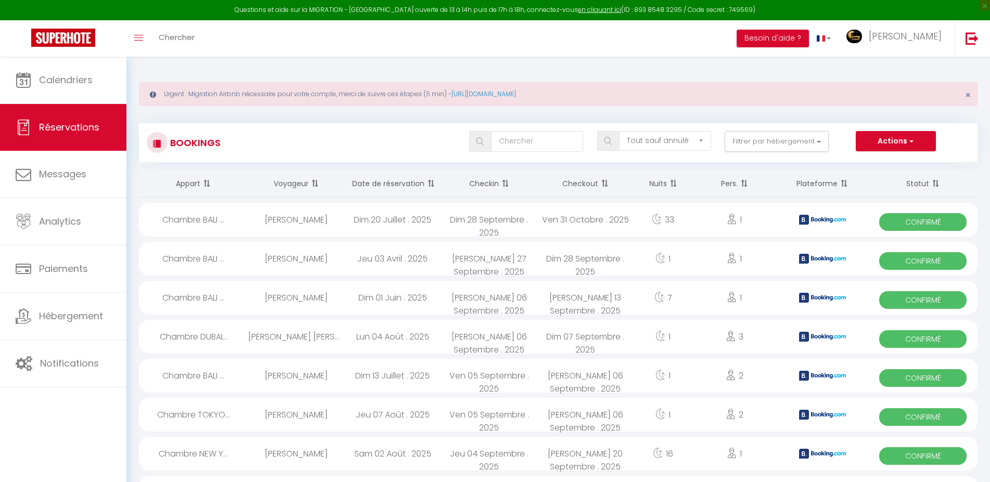
select select "not_cancelled"
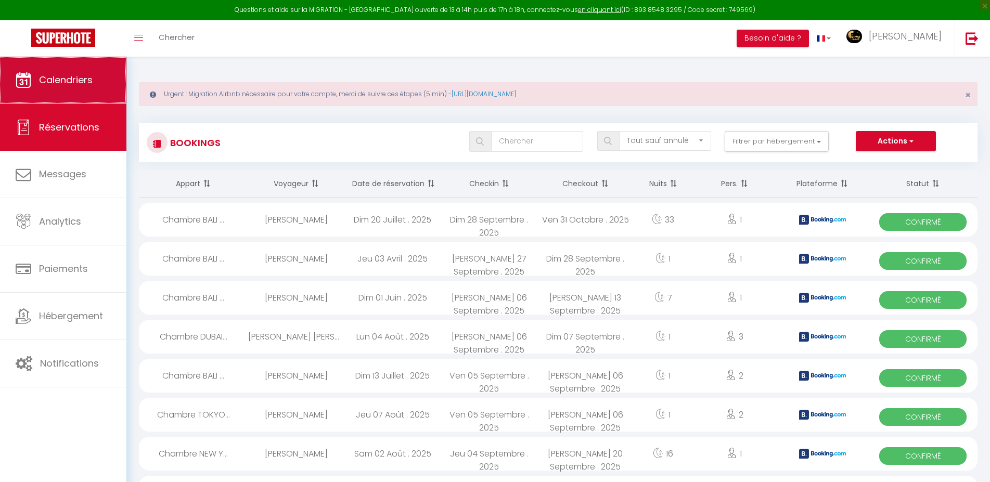
click at [82, 75] on span "Calendriers" at bounding box center [66, 79] width 54 height 13
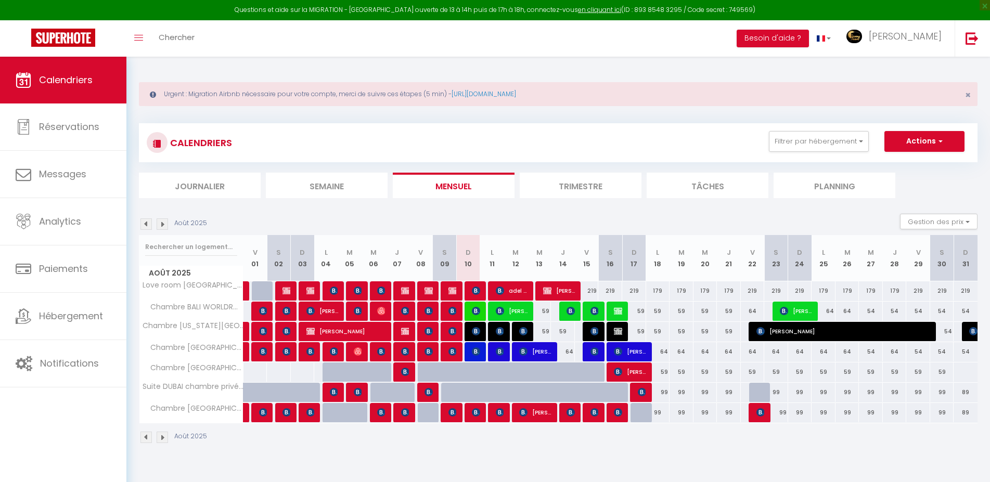
click at [221, 186] on li "Journalier" at bounding box center [200, 185] width 122 height 25
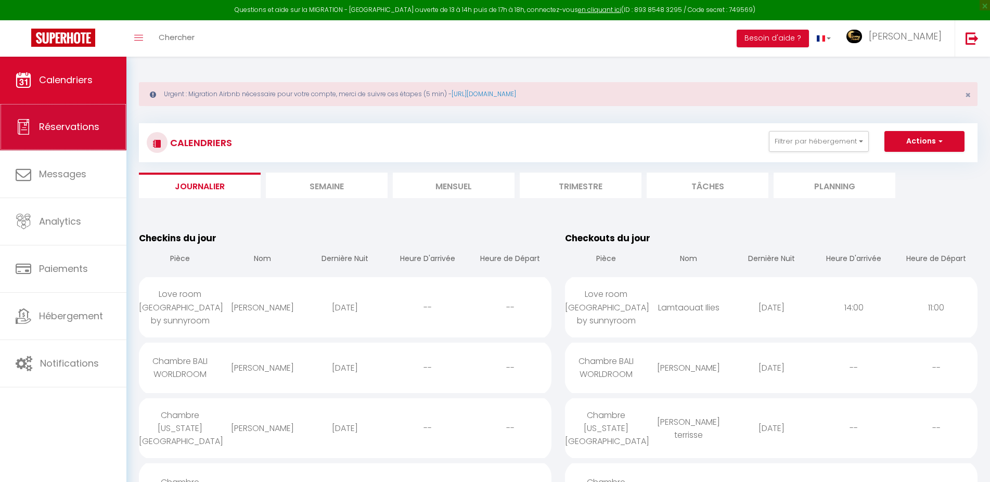
click at [92, 119] on link "Réservations" at bounding box center [63, 127] width 126 height 47
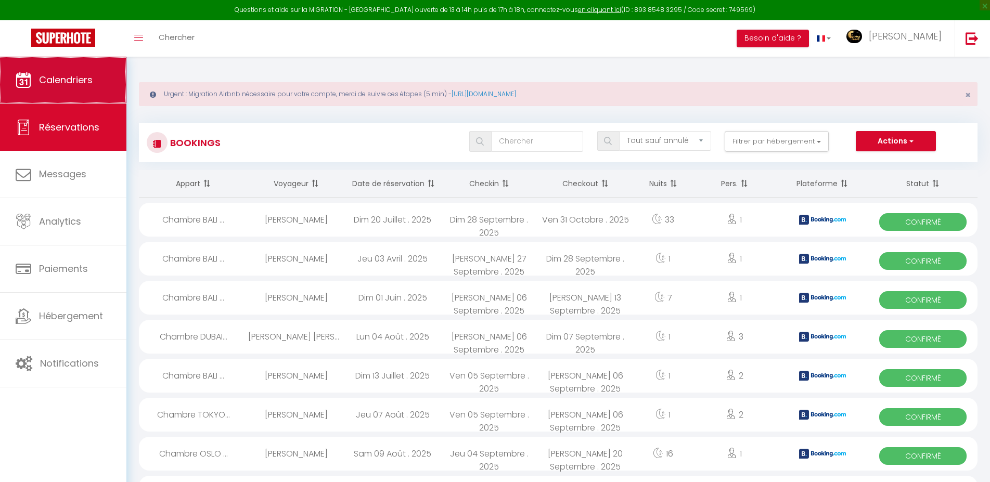
click at [60, 62] on link "Calendriers" at bounding box center [63, 80] width 126 height 47
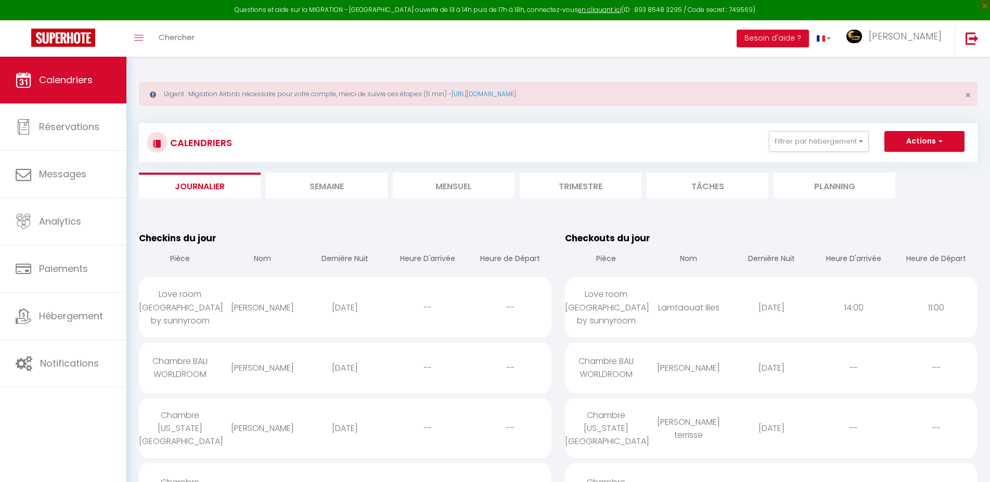
click at [492, 183] on li "Mensuel" at bounding box center [454, 185] width 122 height 25
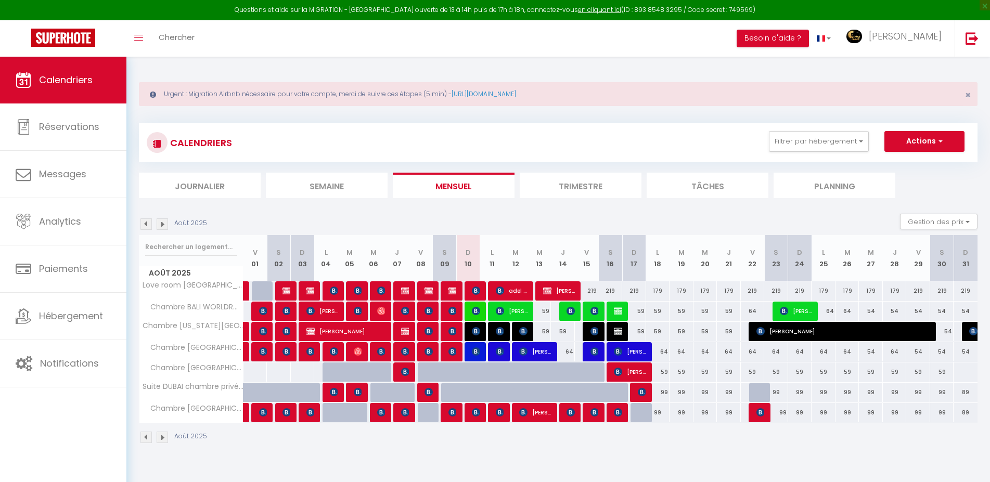
click at [548, 351] on span "[PERSON_NAME]" at bounding box center [535, 352] width 32 height 20
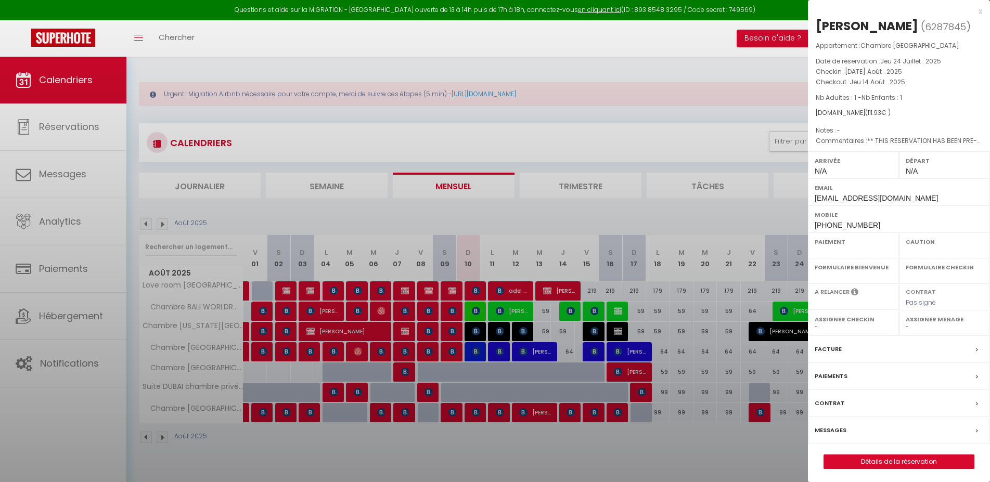
select select "OK"
select select "KO"
select select "0"
select select "1"
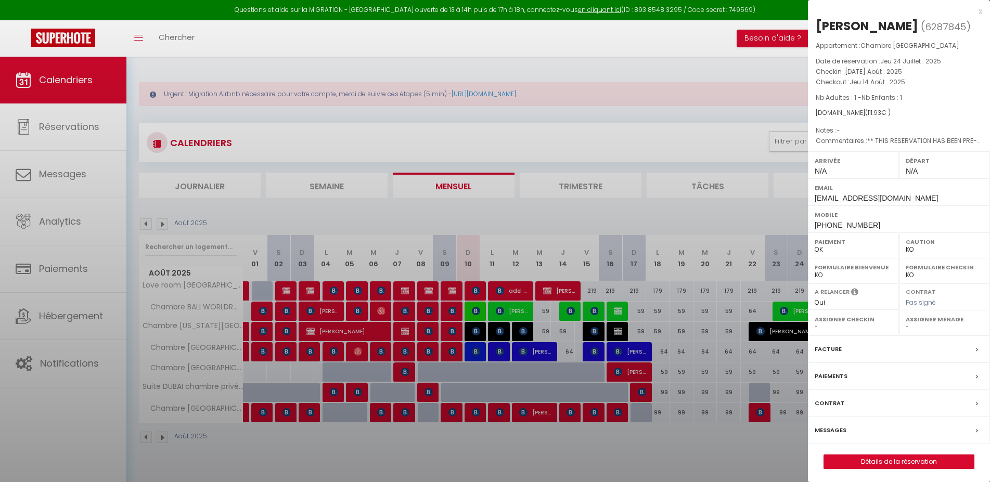
select select "21717"
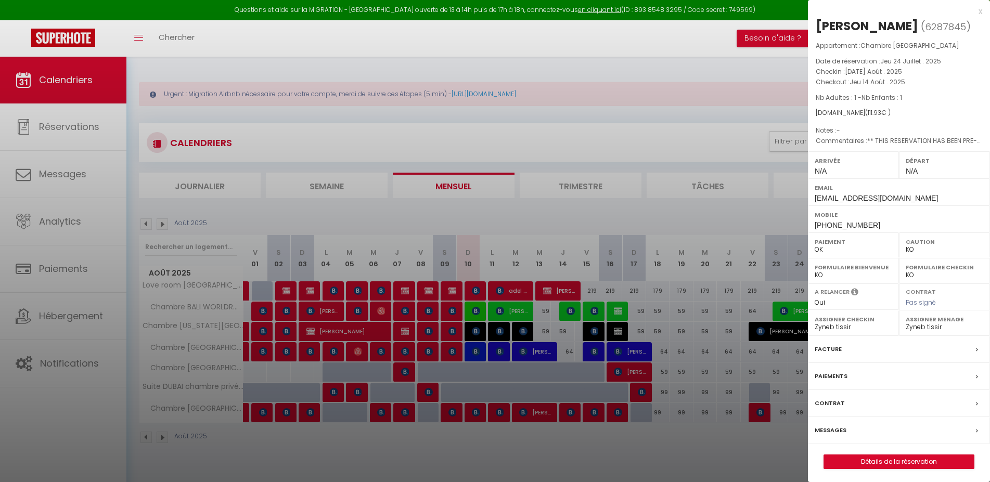
click at [833, 321] on label "Assigner Checkin" at bounding box center [852, 319] width 77 height 10
click at [838, 317] on label "Assigner Checkin" at bounding box center [852, 319] width 77 height 10
click at [839, 324] on label "Assigner Checkin" at bounding box center [852, 319] width 77 height 10
click at [866, 342] on div "Facture" at bounding box center [899, 349] width 182 height 27
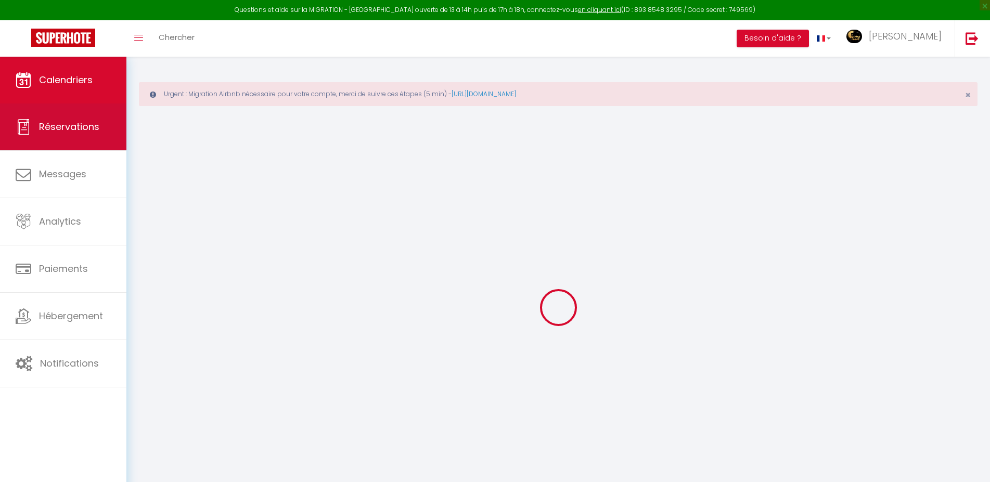
select select
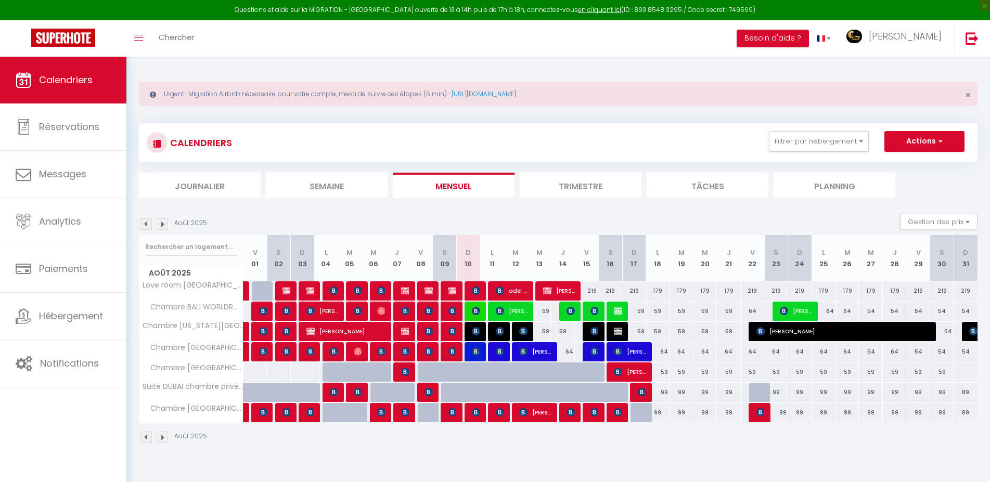
click at [528, 354] on span "[PERSON_NAME]" at bounding box center [535, 352] width 32 height 20
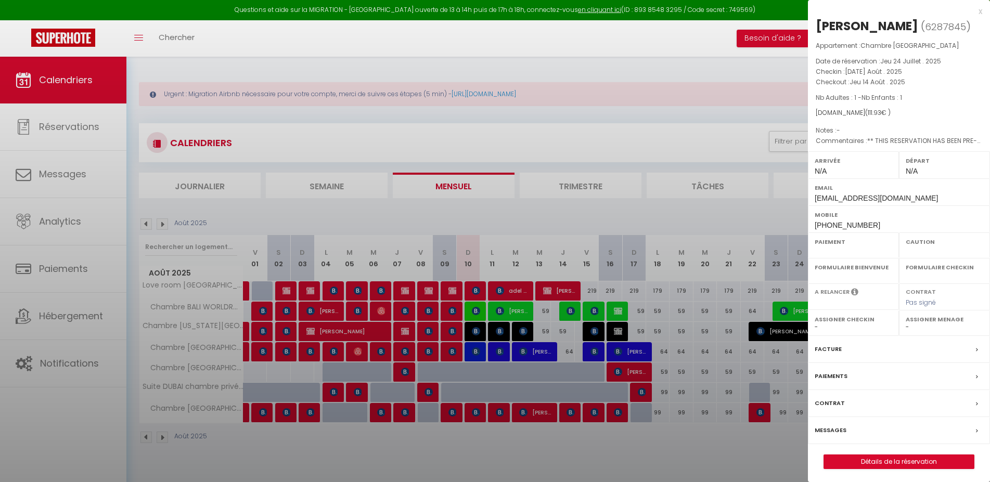
select select "OK"
select select "KO"
select select "0"
select select "1"
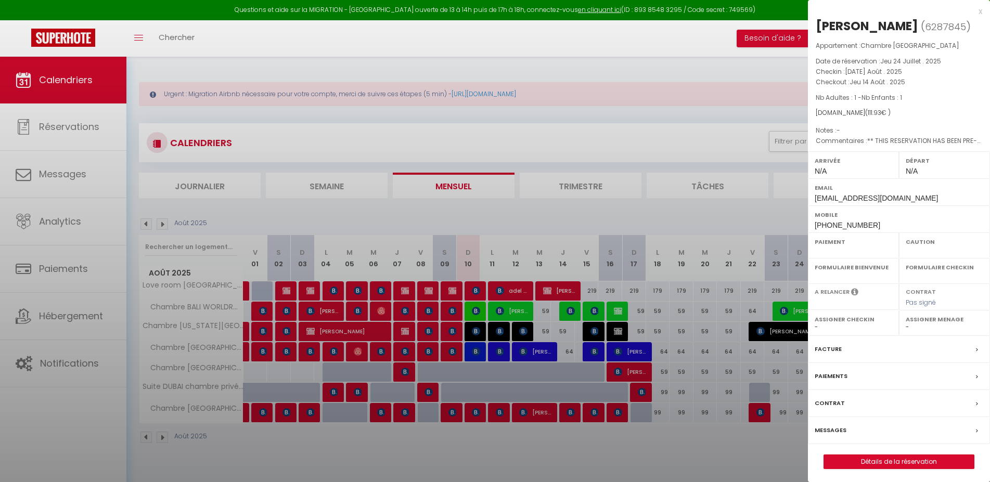
select select "21717"
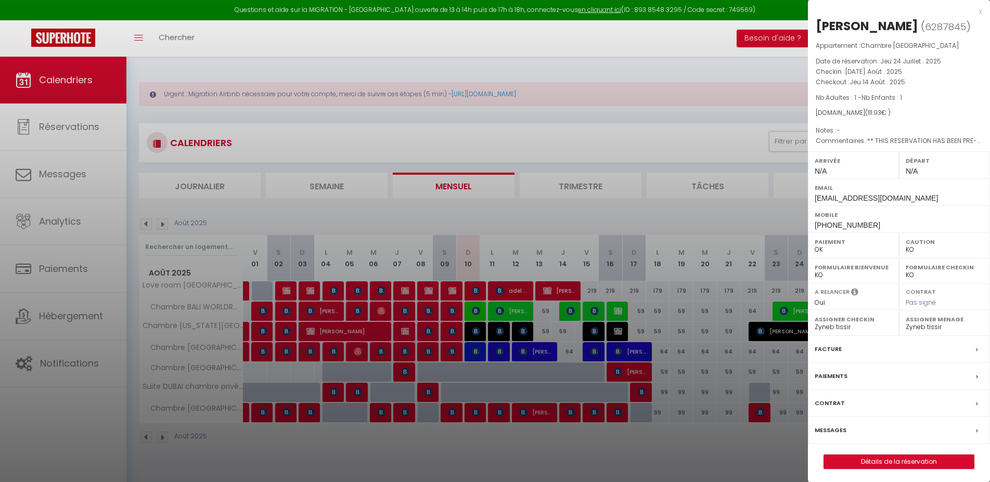
click at [864, 431] on div "Messages" at bounding box center [899, 430] width 182 height 27
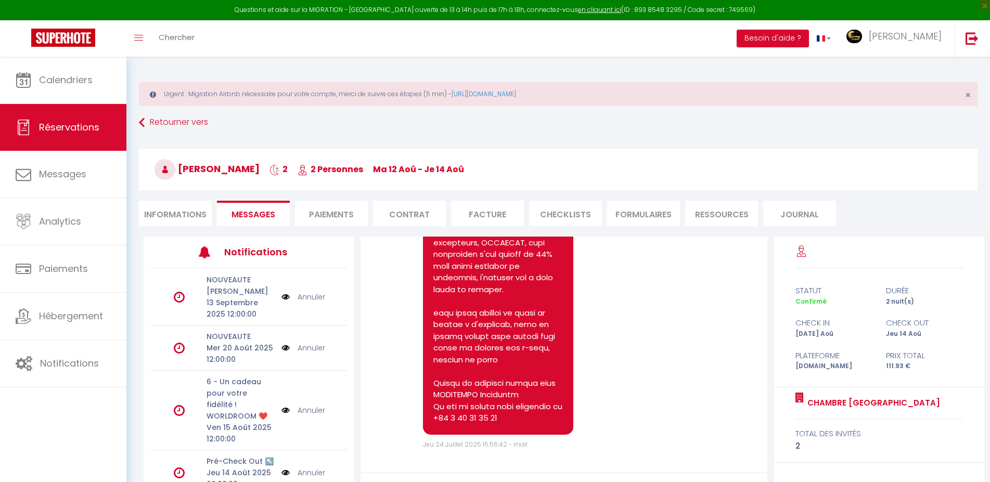
click at [169, 222] on li "Informations" at bounding box center [175, 213] width 73 height 25
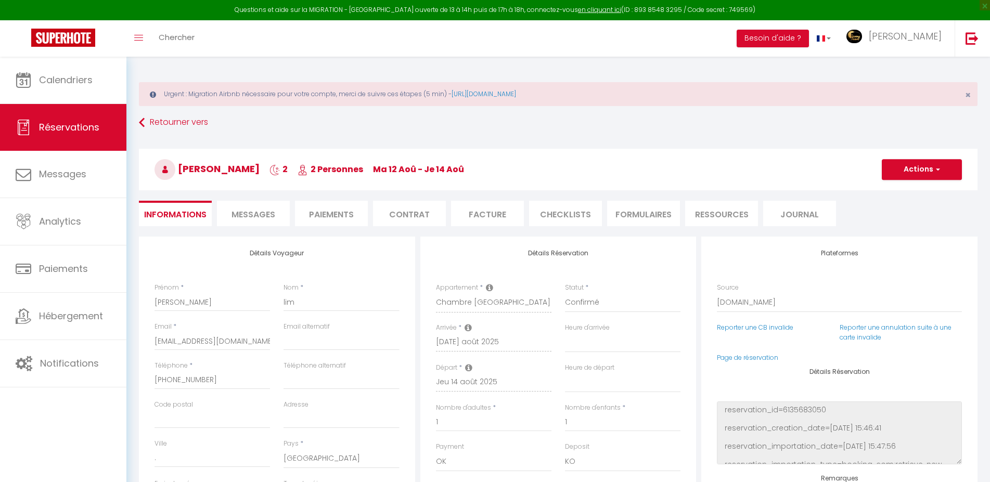
select select
click at [173, 124] on link "Retourner vers" at bounding box center [558, 122] width 838 height 19
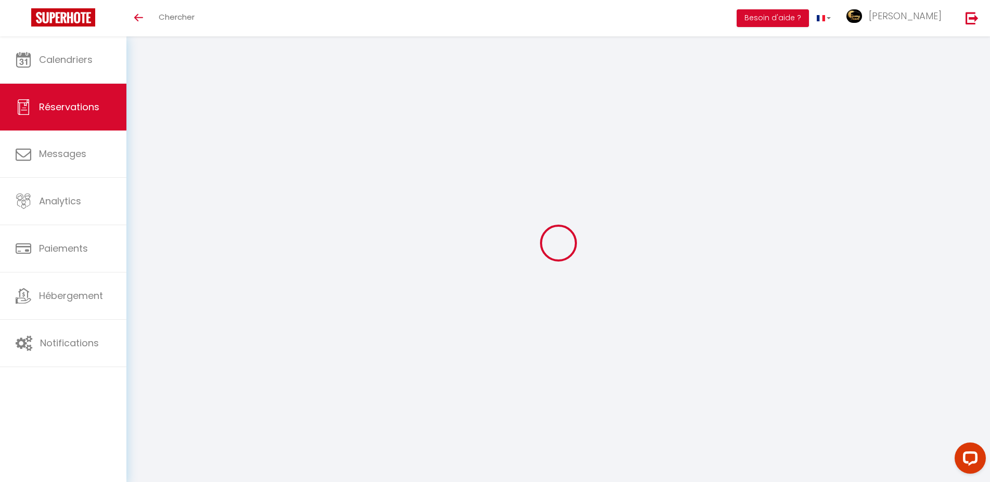
select select
checkbox input "false"
select select
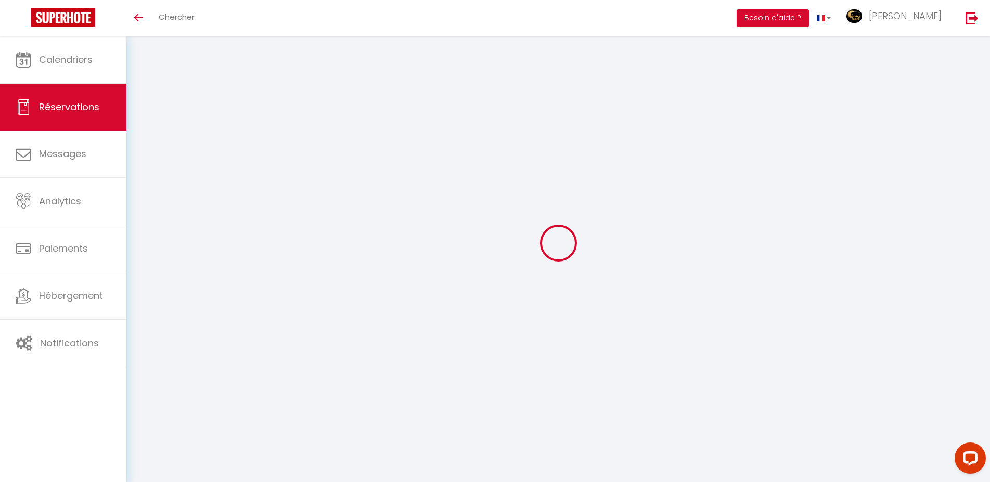
checkbox input "false"
type textarea "** THIS RESERVATION HAS BEEN PRE-PAID ** Chambres voisines SVP BOOKING NOTE : P…"
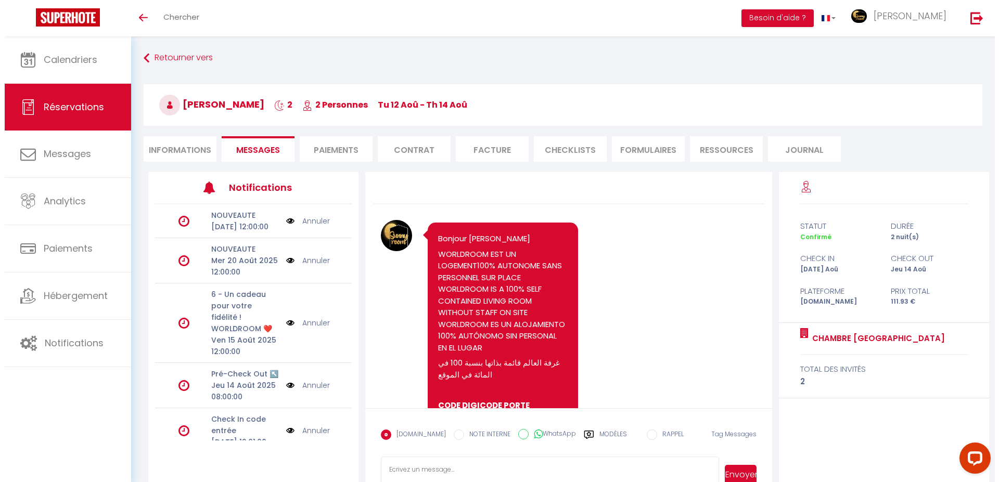
scroll to position [13856, 0]
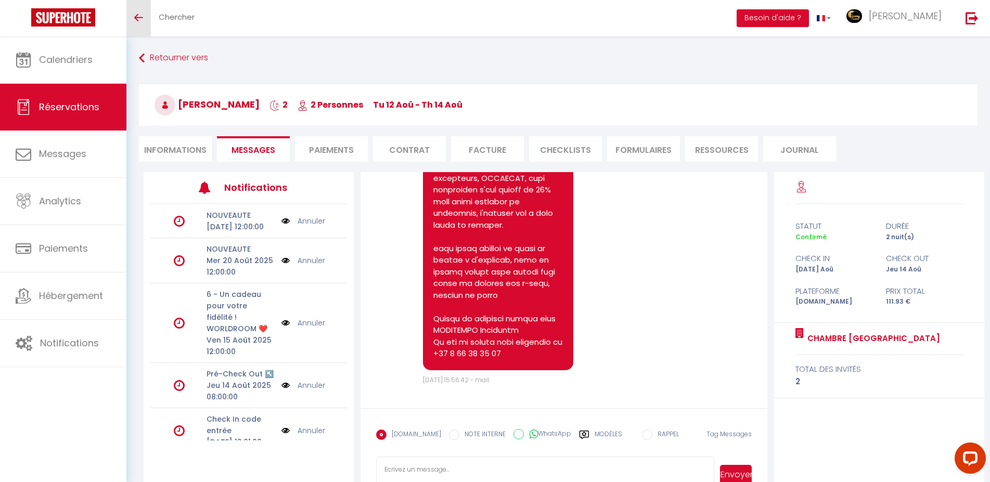
click at [145, 20] on link "Toggle menubar" at bounding box center [138, 18] width 24 height 36
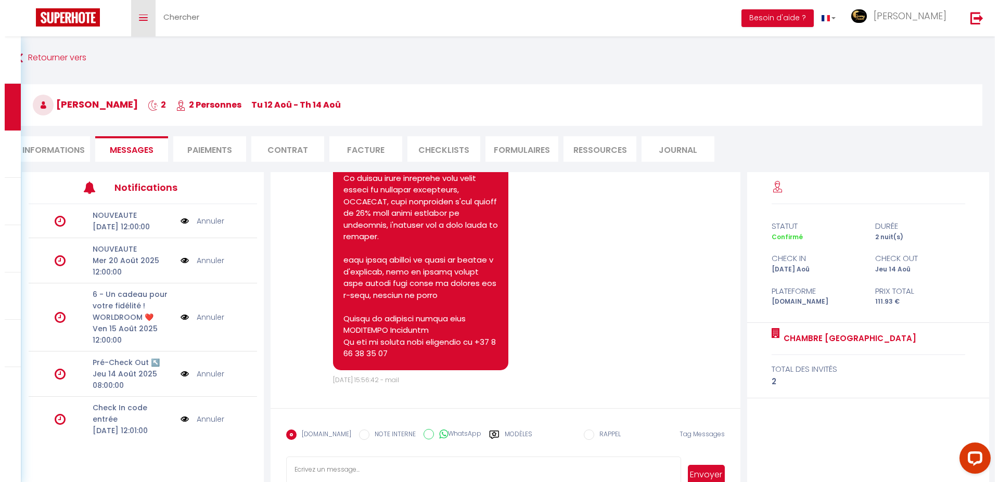
scroll to position [12767, 0]
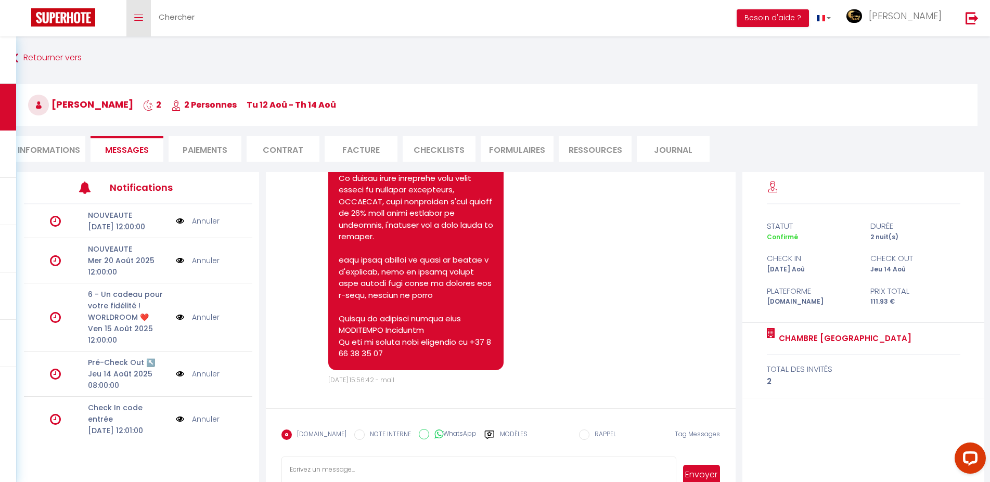
click at [133, 19] on link "Toggle menubar" at bounding box center [138, 18] width 24 height 36
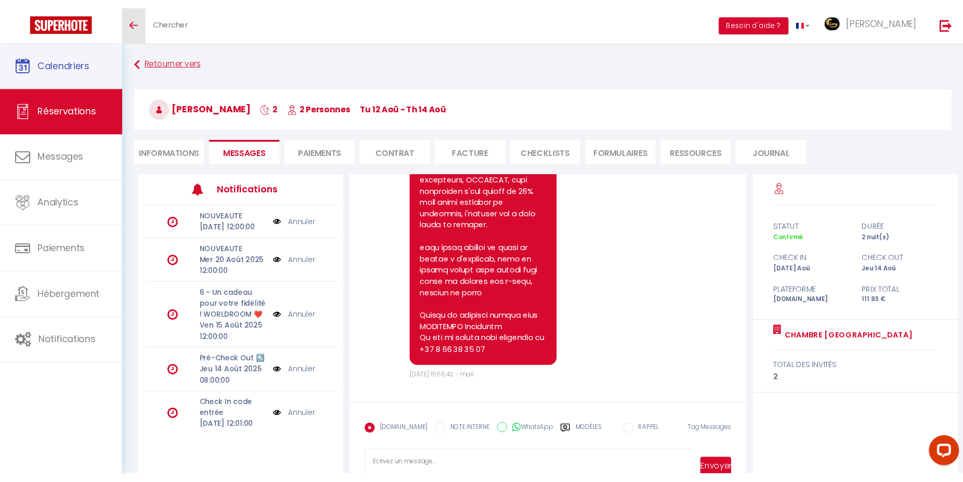
scroll to position [13727, 0]
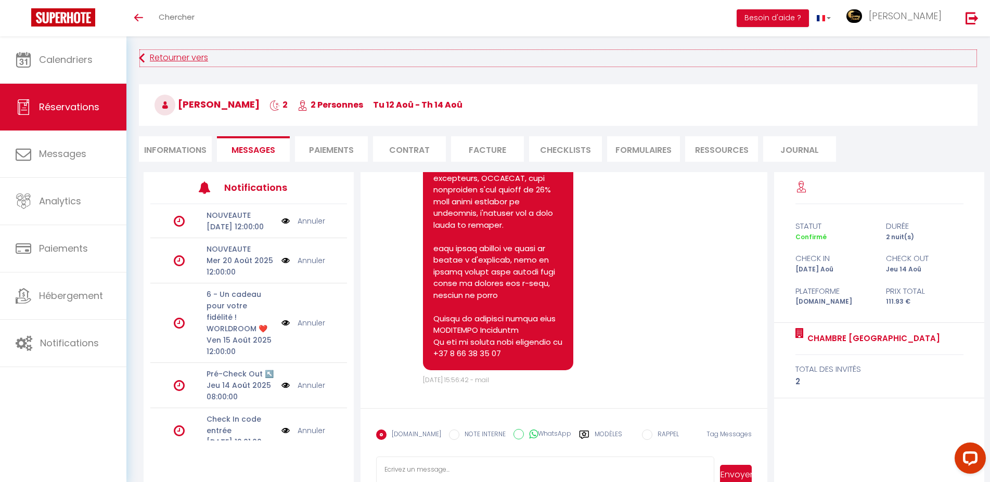
click at [147, 54] on link "Retourner vers" at bounding box center [558, 58] width 838 height 19
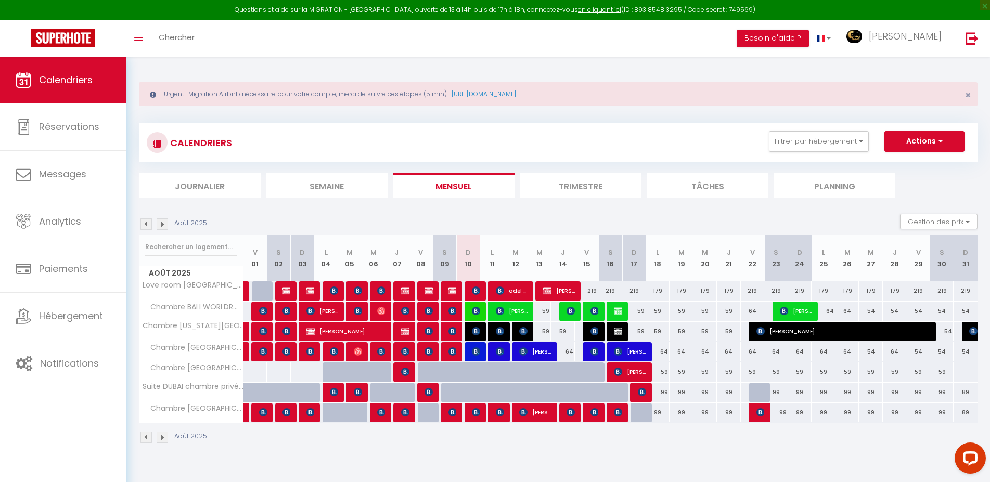
drag, startPoint x: 856, startPoint y: 441, endPoint x: 662, endPoint y: 424, distance: 194.7
click at [667, 424] on div "Août 2025" at bounding box center [558, 438] width 838 height 31
